Goal: Check status: Check status

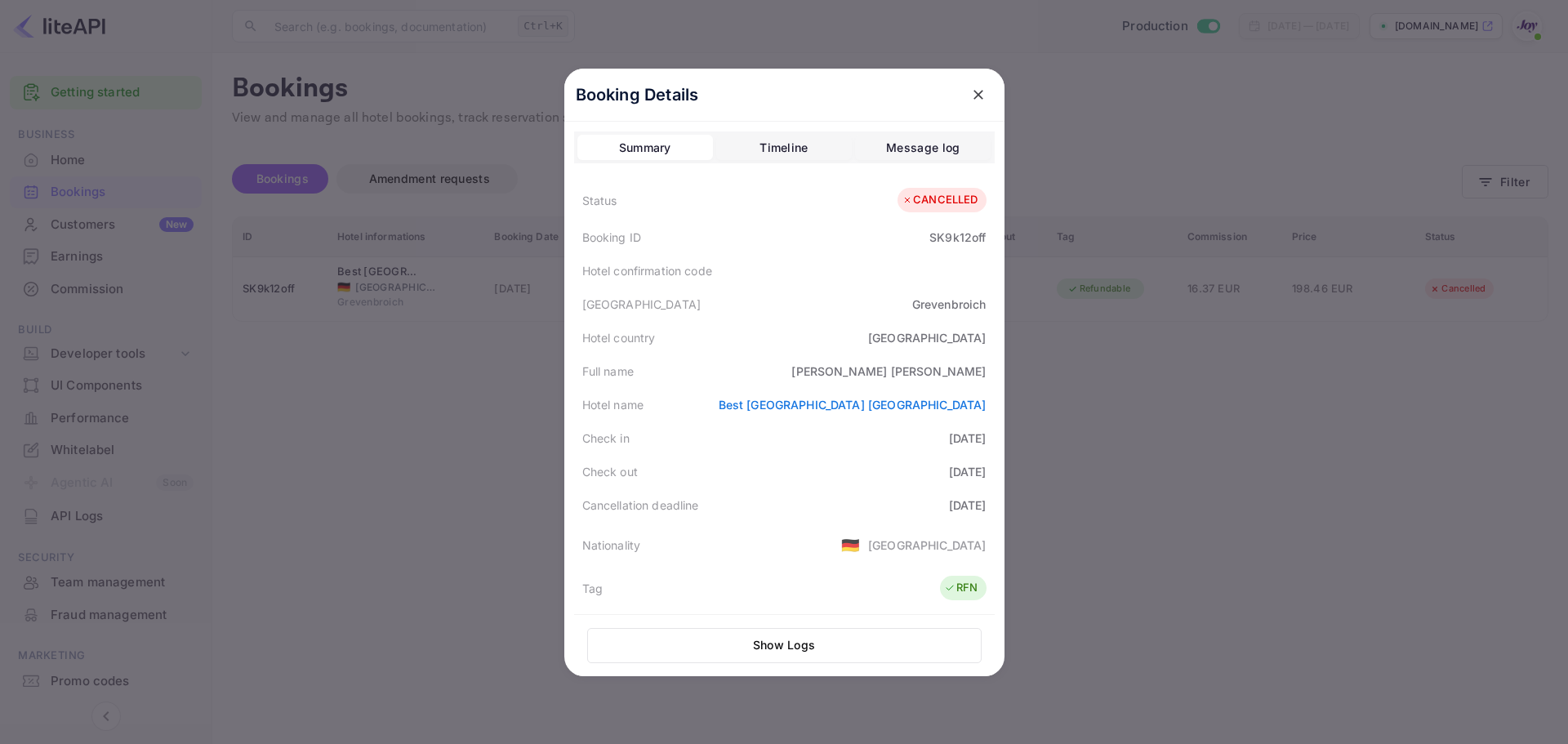
click at [1234, 616] on div at bounding box center [784, 372] width 1568 height 744
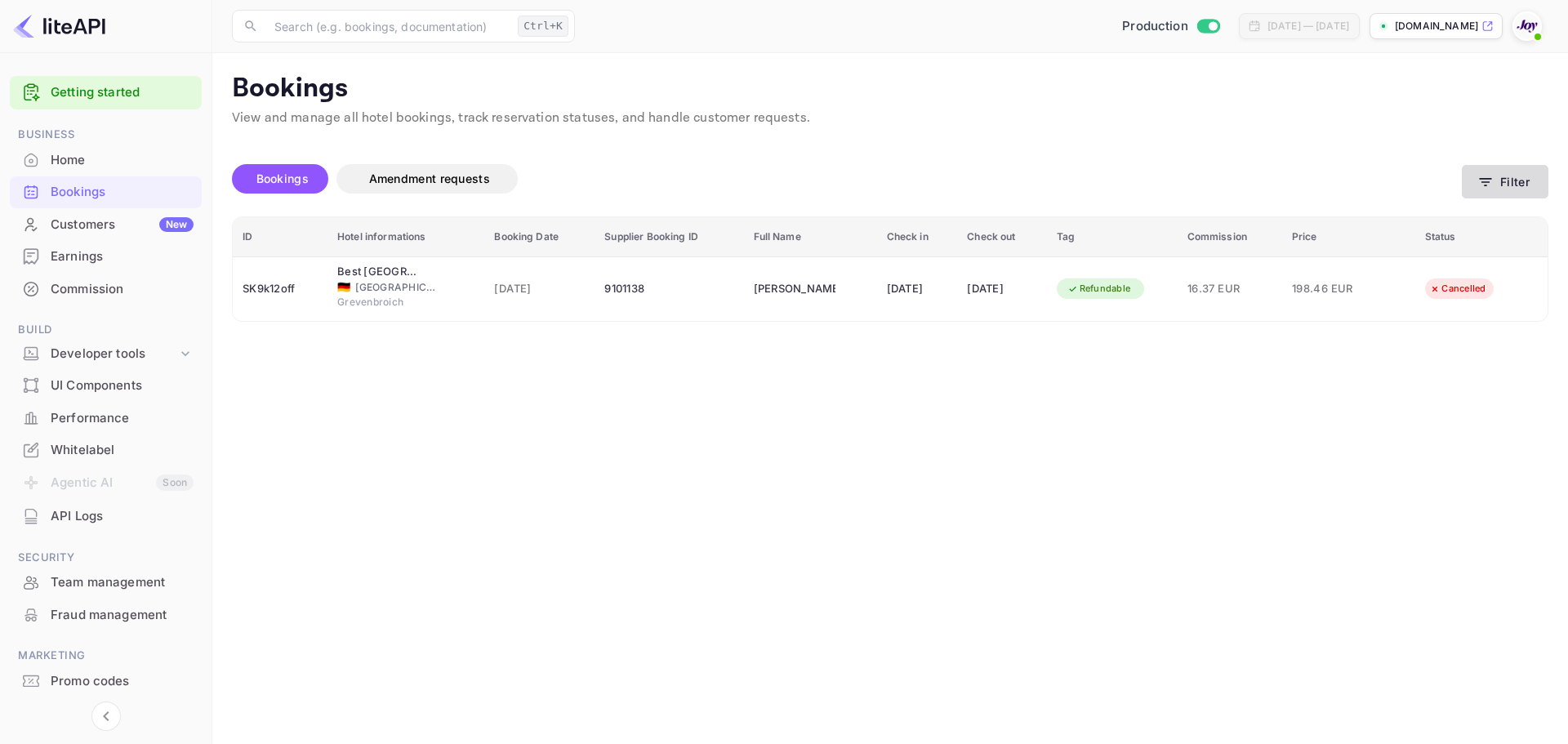
click at [1489, 170] on button "Filter" at bounding box center [1506, 181] width 87 height 33
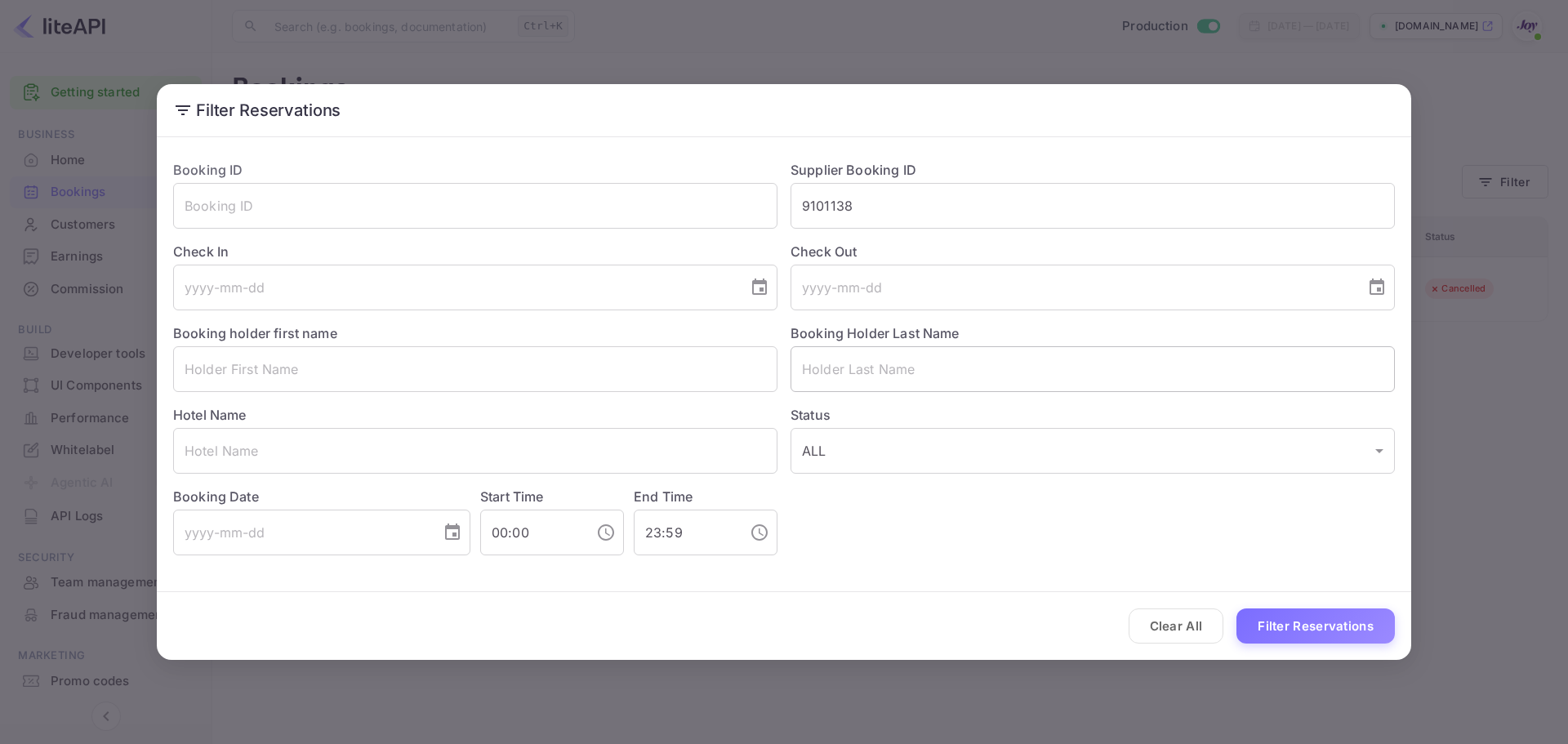
click at [887, 378] on input "text" at bounding box center [1092, 369] width 605 height 46
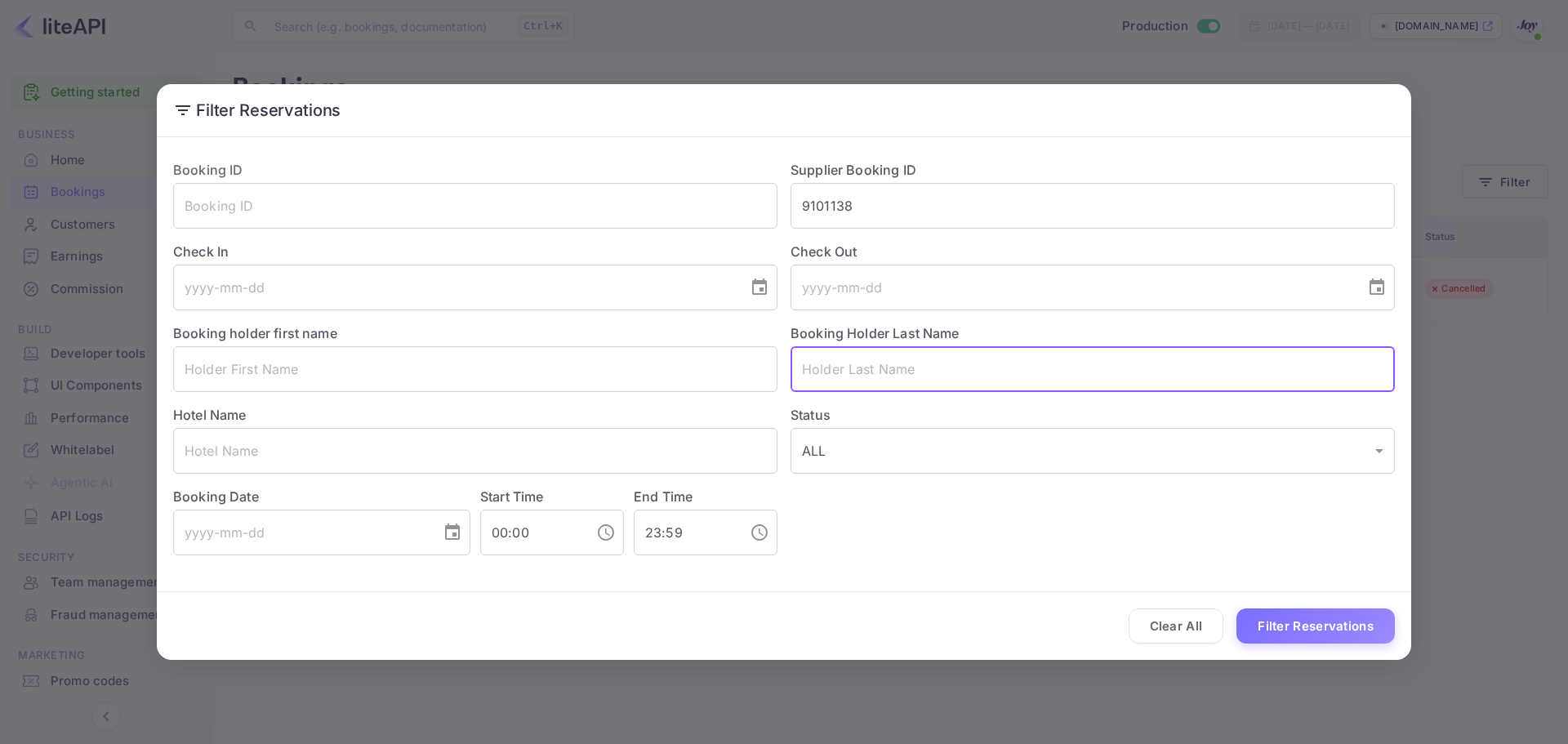
paste input "[PERSON_NAME]"
type input "[PERSON_NAME]"
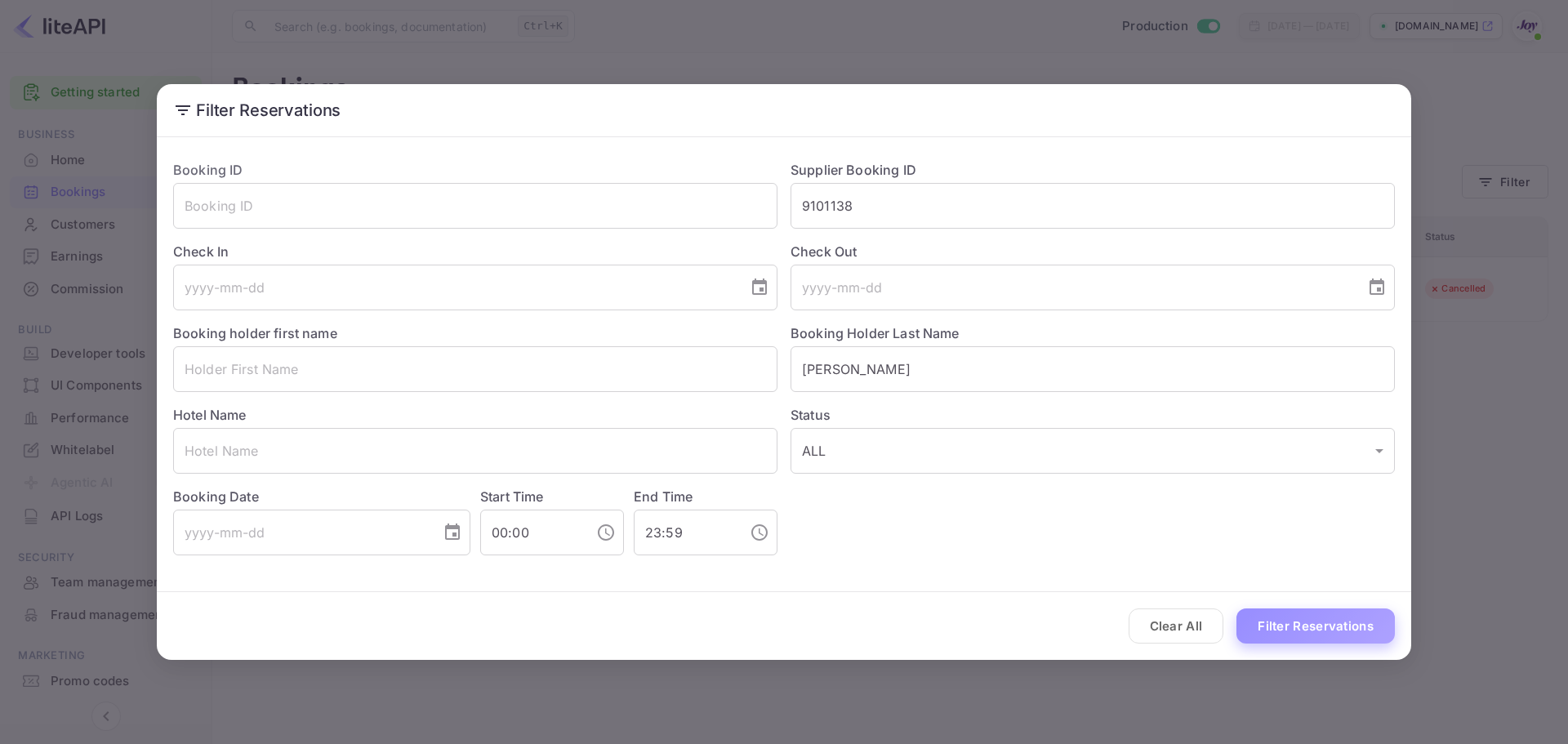
click at [1305, 619] on button "Filter Reservations" at bounding box center [1316, 626] width 159 height 35
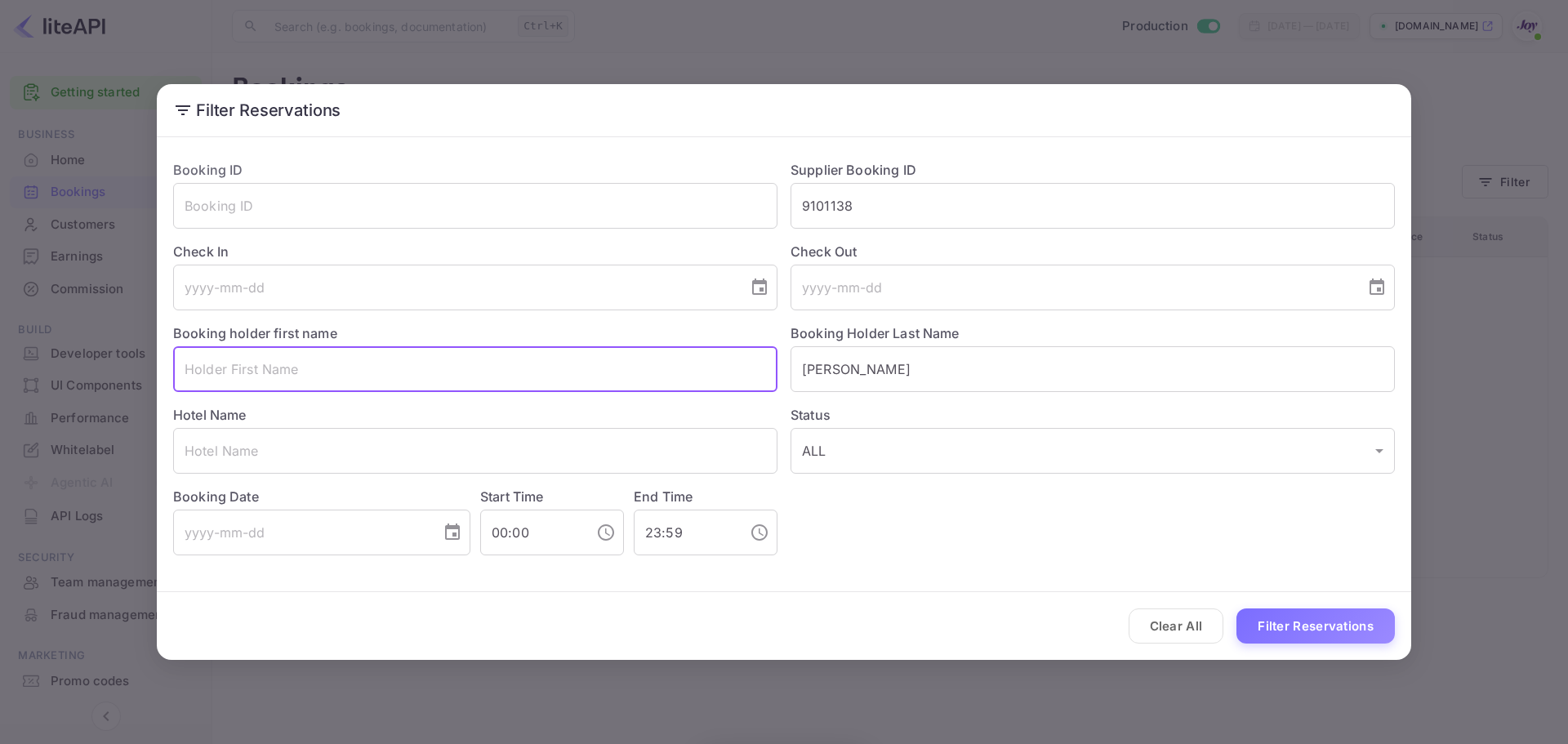
click at [289, 368] on input "text" at bounding box center [475, 369] width 605 height 46
paste input "[PERSON_NAME]"
type input "[PERSON_NAME]"
click at [1317, 625] on button "Filter Reservations" at bounding box center [1316, 626] width 159 height 35
